Goal: Information Seeking & Learning: Find specific page/section

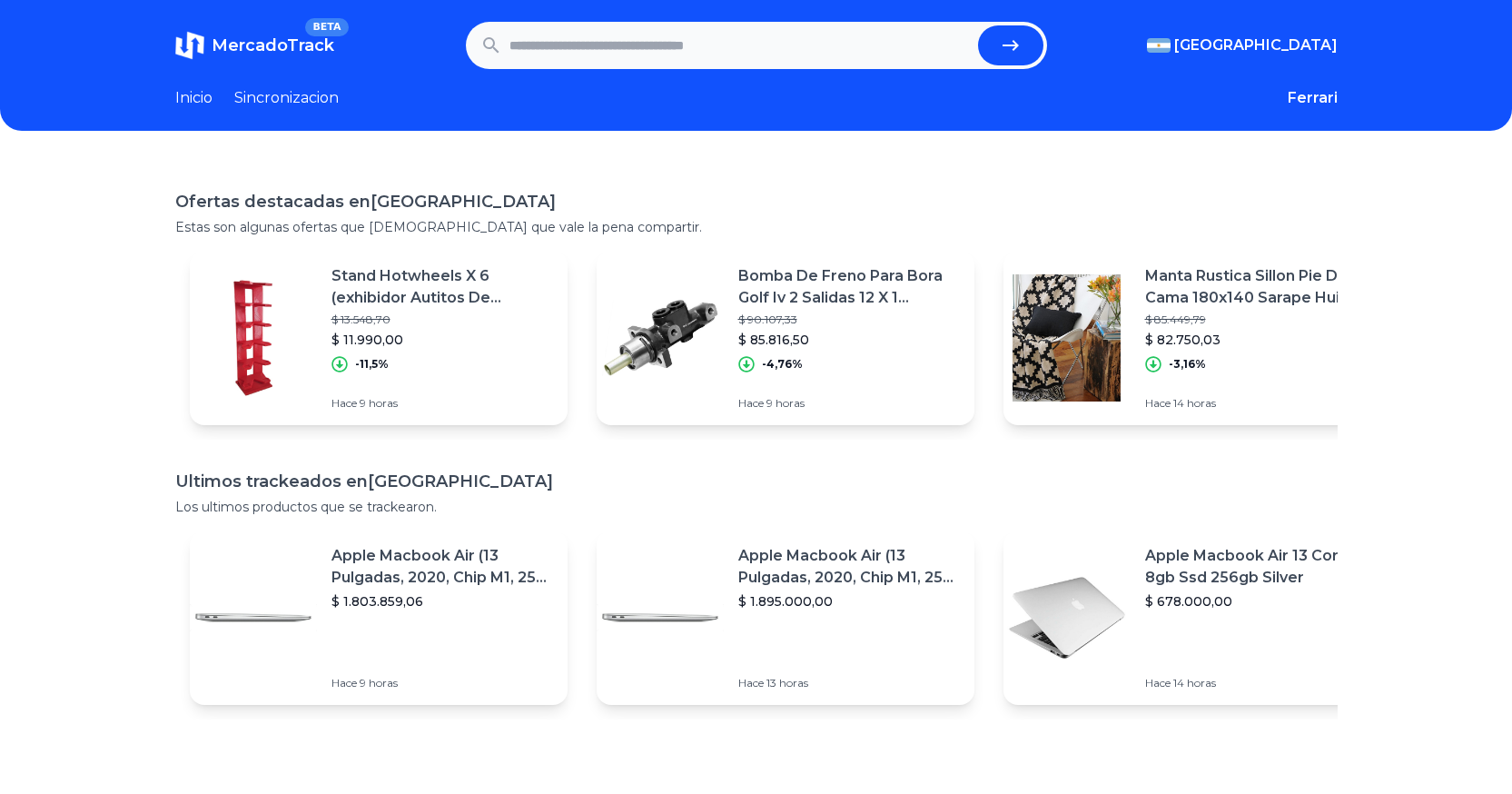
click at [198, 105] on link "Inicio" at bounding box center [194, 98] width 38 height 22
click at [282, 102] on link "Sincronizacion" at bounding box center [286, 98] width 104 height 22
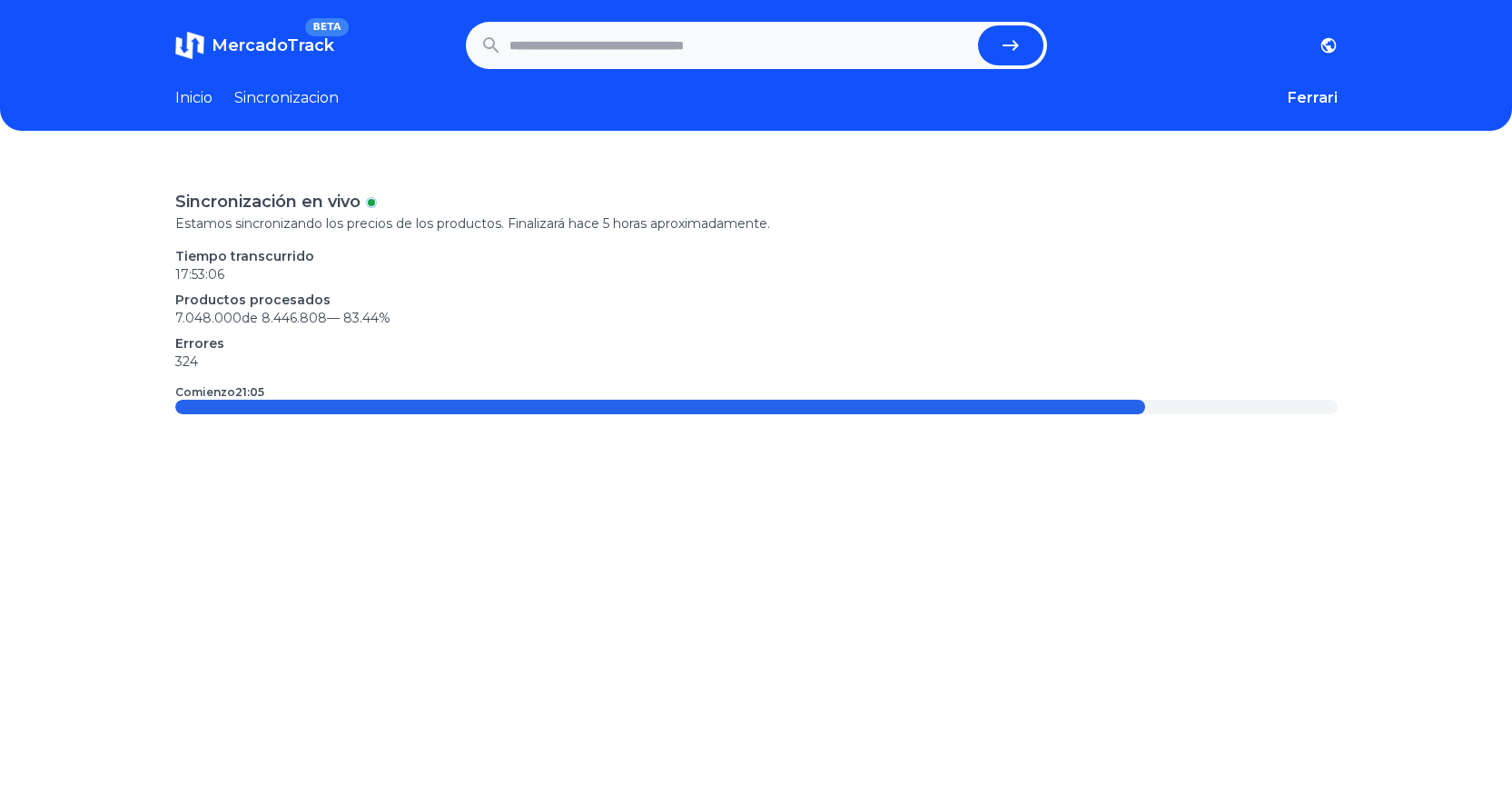
click at [235, 410] on div at bounding box center [660, 406] width 970 height 14
click at [245, 298] on p "Productos procesados" at bounding box center [756, 299] width 1162 height 18
click at [247, 271] on p "17:53:08" at bounding box center [756, 274] width 1162 height 18
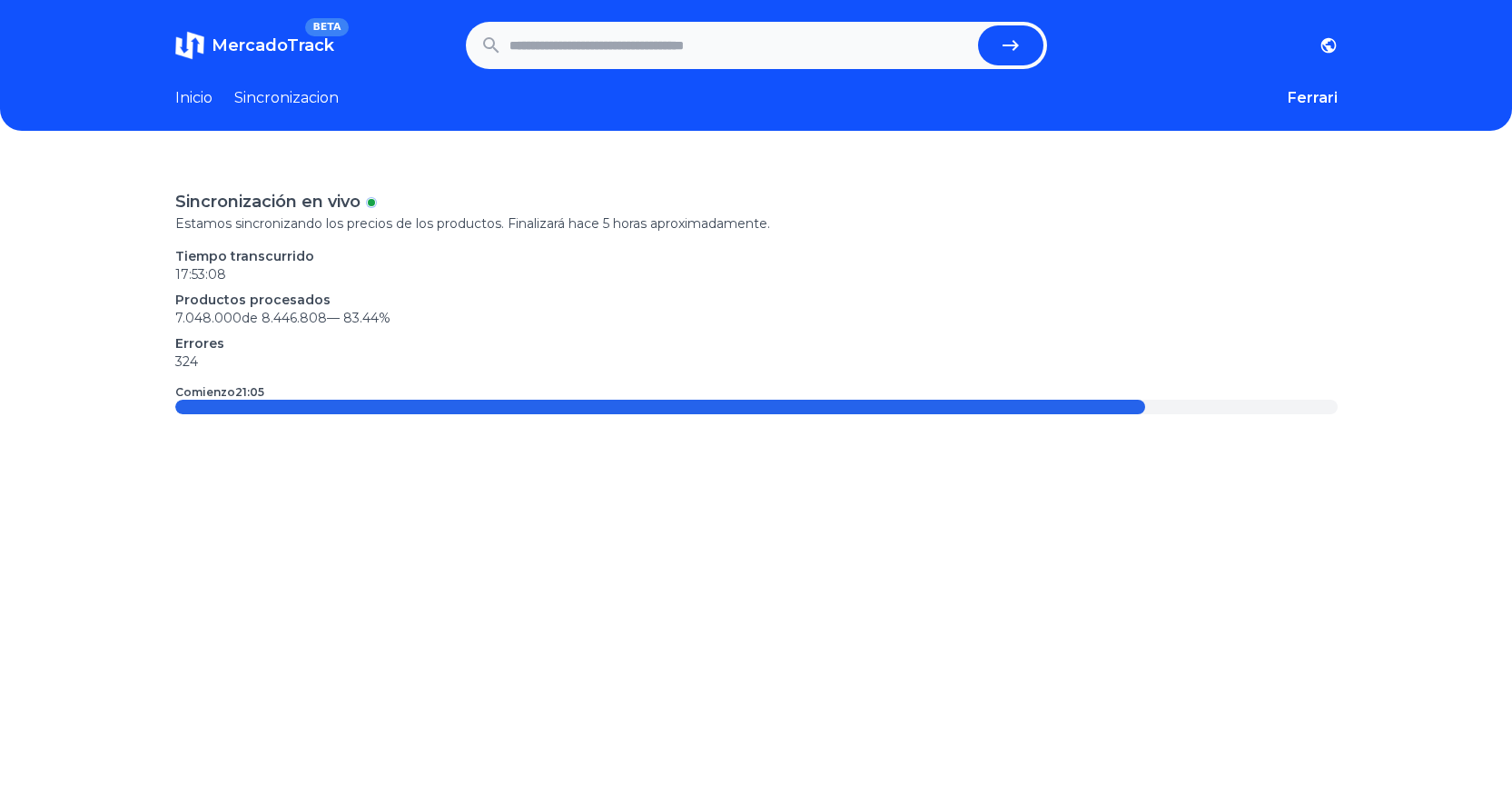
click at [247, 271] on p "17:53:08" at bounding box center [756, 274] width 1162 height 18
click at [247, 239] on div "Sincronización en vivo Estamos sincronizando los precios de los productos. Fina…" at bounding box center [756, 301] width 1162 height 225
click at [602, 25] on input "text" at bounding box center [740, 45] width 461 height 40
click at [199, 102] on link "Inicio" at bounding box center [194, 98] width 38 height 22
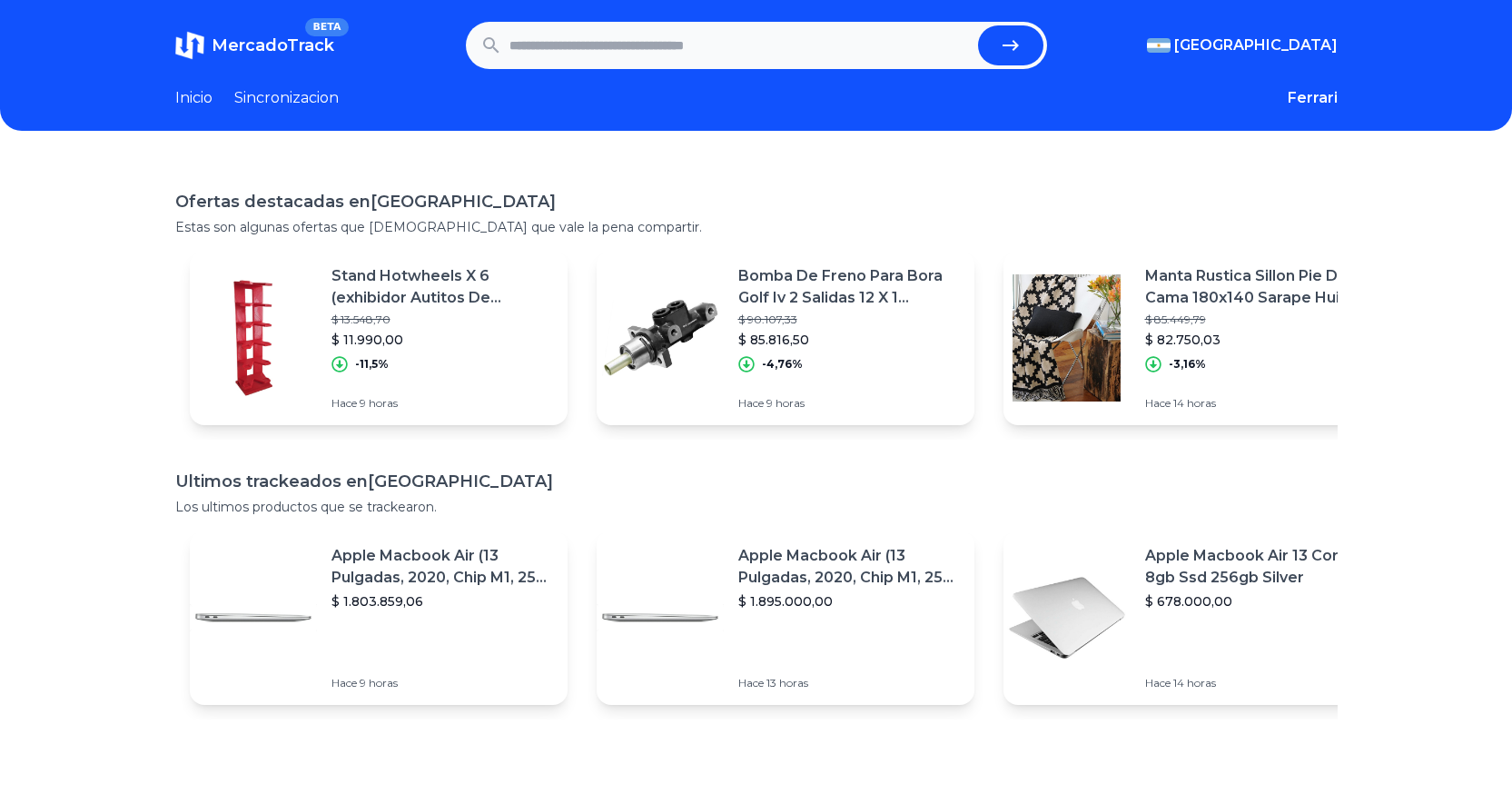
click at [970, 50] on input "text" at bounding box center [740, 45] width 461 height 40
click at [1011, 53] on icon "submit" at bounding box center [1010, 45] width 22 height 22
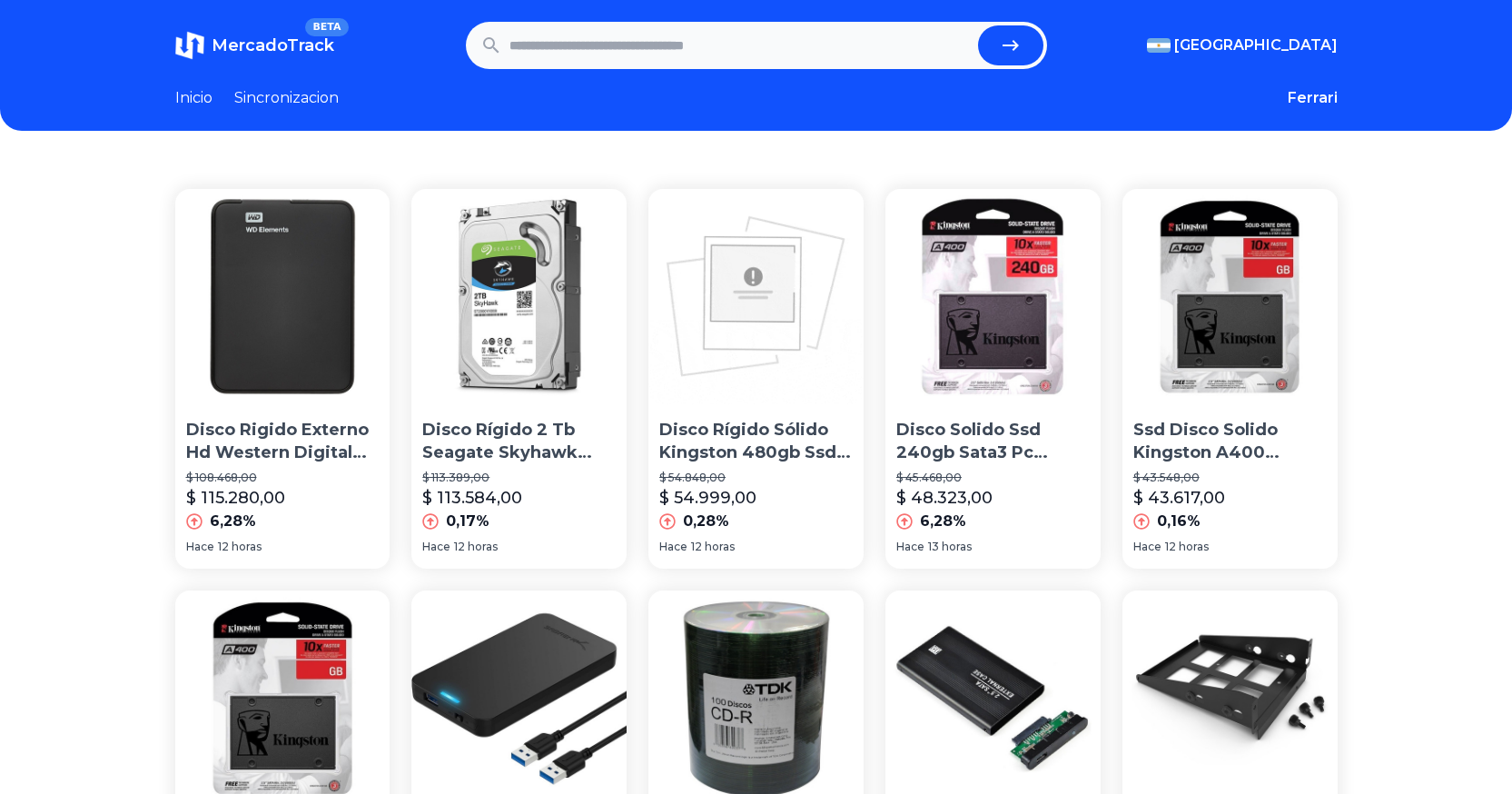
click at [630, 66] on form at bounding box center [756, 45] width 581 height 47
click at [621, 63] on input "text" at bounding box center [740, 45] width 461 height 40
click at [627, 58] on input "text" at bounding box center [740, 45] width 461 height 40
type input "******"
click at [978, 25] on button "submit" at bounding box center [1011, 45] width 66 height 40
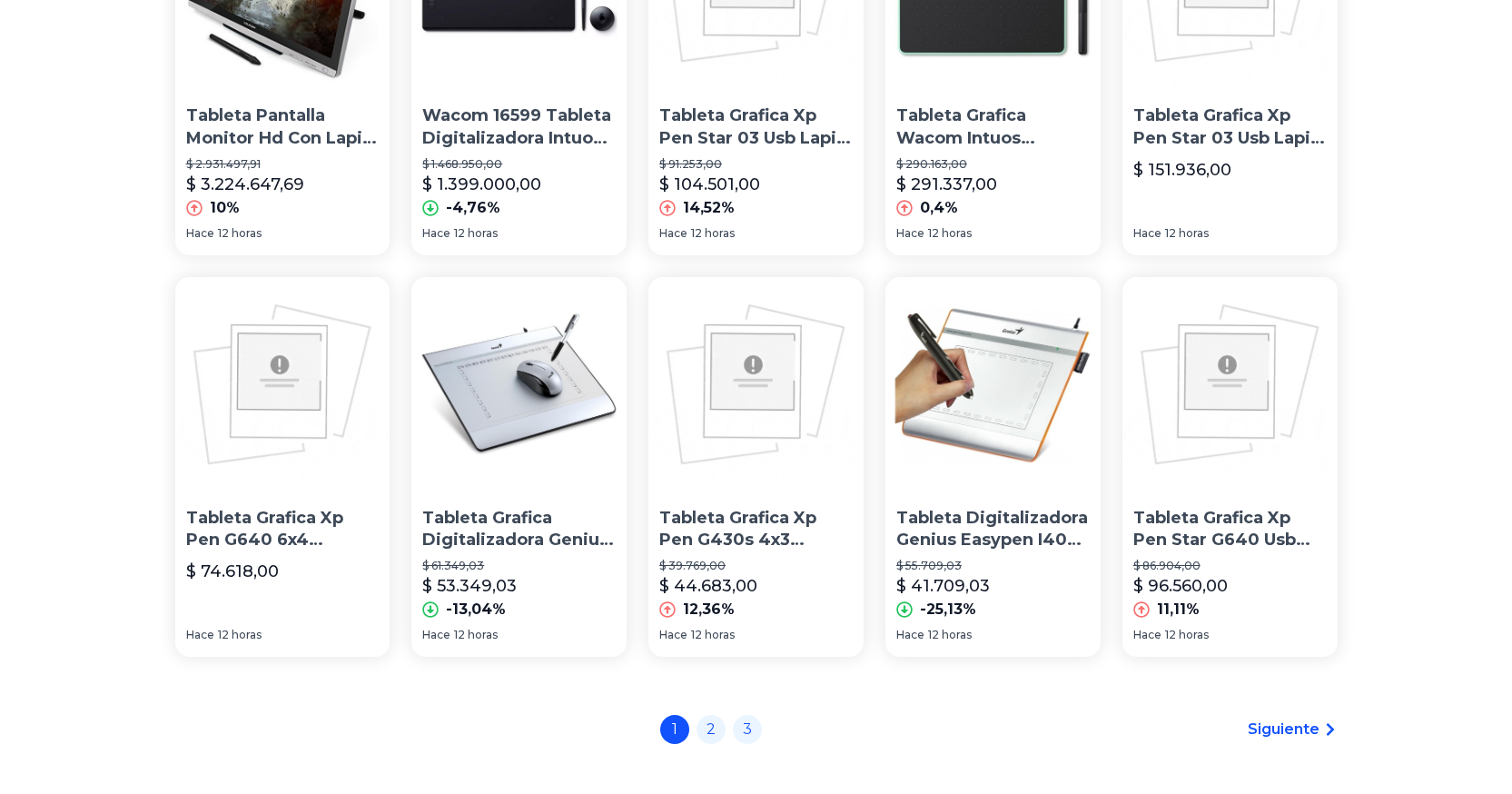
scroll to position [1263, 0]
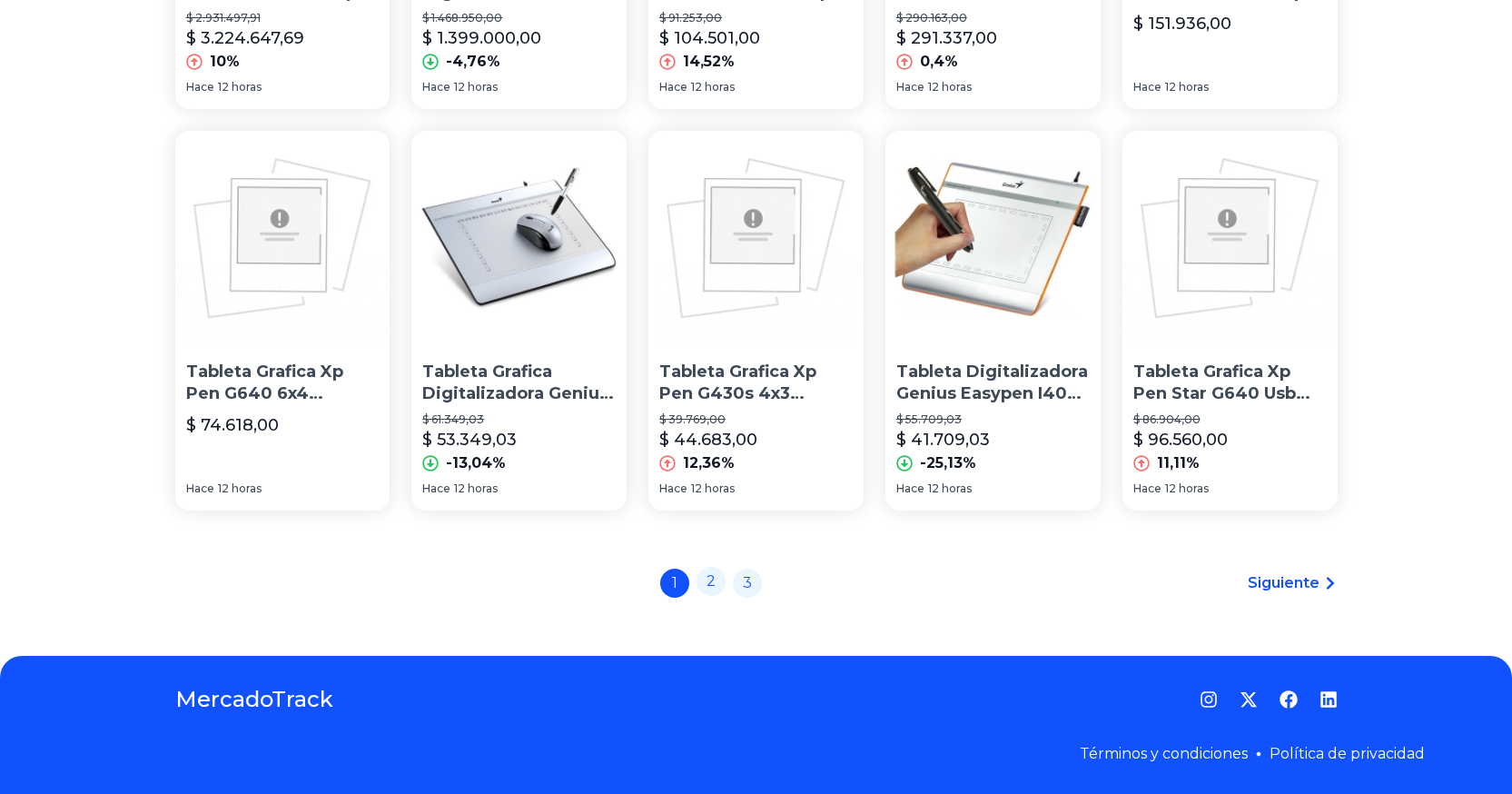
click at [725, 579] on link "2" at bounding box center [710, 581] width 29 height 29
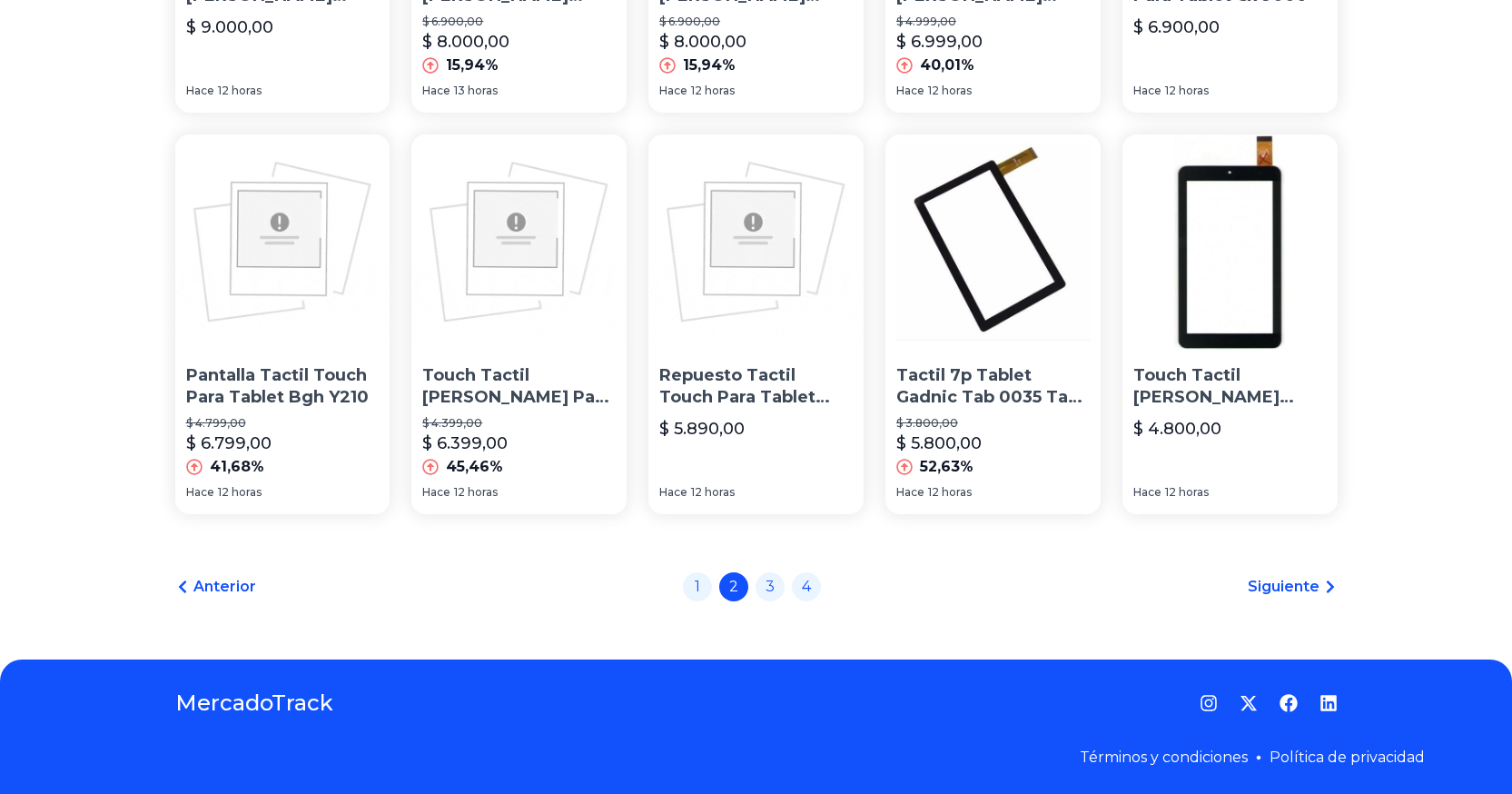
scroll to position [1263, 0]
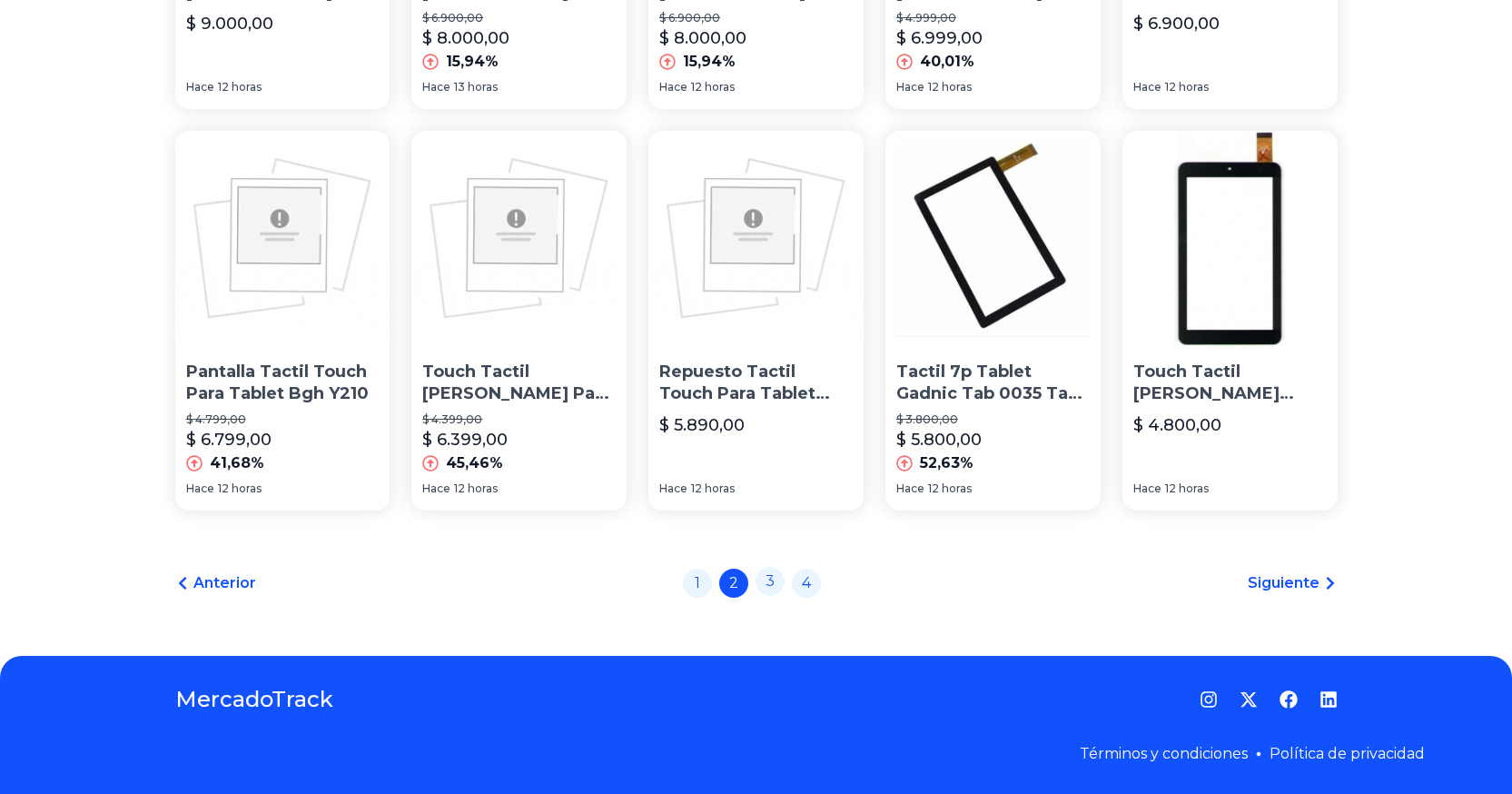
click at [785, 585] on link "3" at bounding box center [770, 581] width 29 height 29
